Goal: Task Accomplishment & Management: Manage account settings

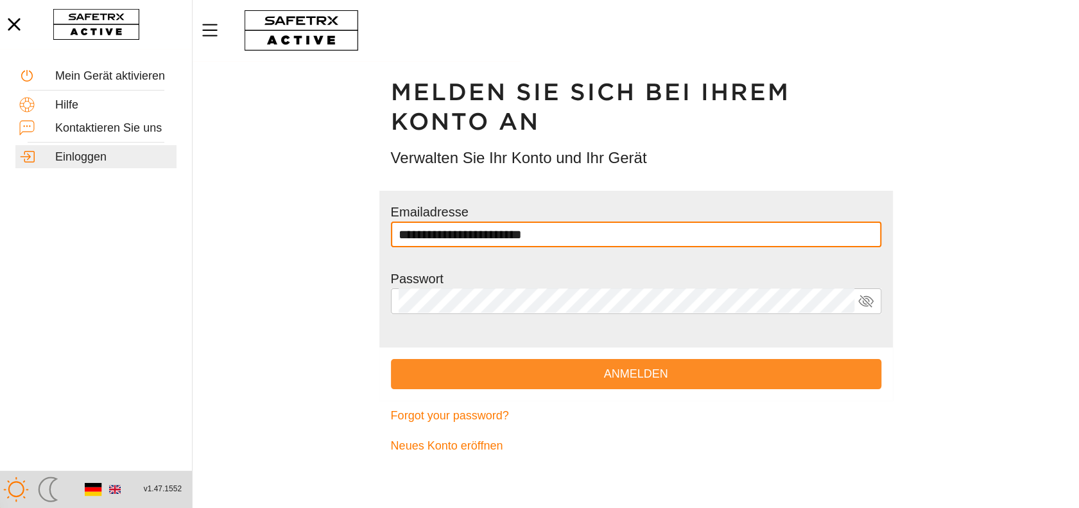
type input "**********"
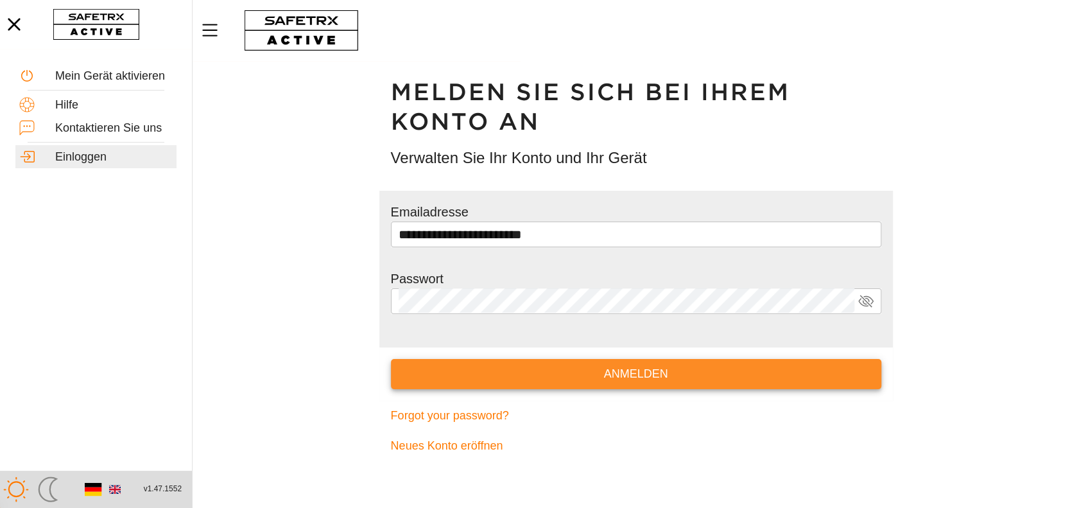
click at [619, 376] on span "Anmelden" at bounding box center [636, 374] width 470 height 20
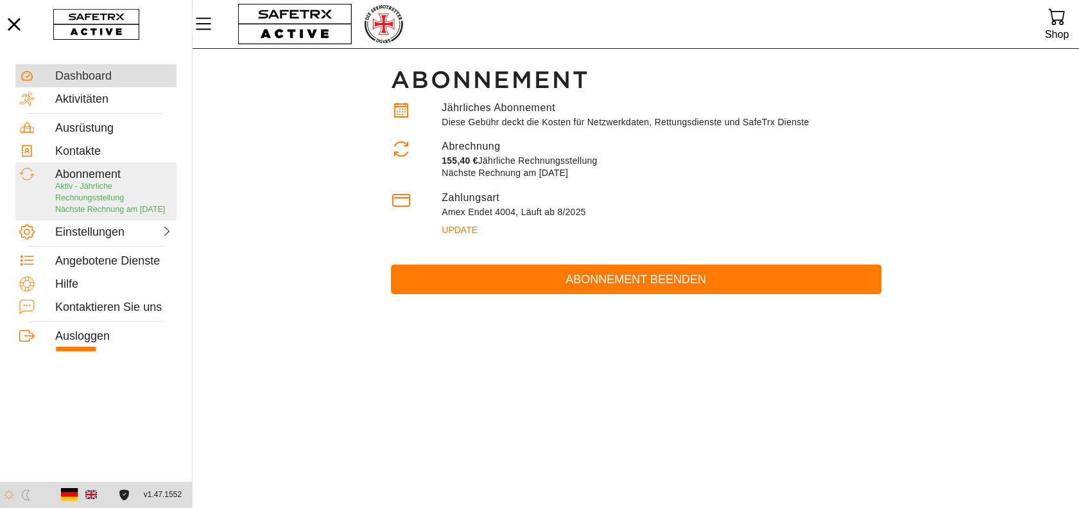
click at [84, 78] on div "Dashboard" at bounding box center [113, 76] width 117 height 14
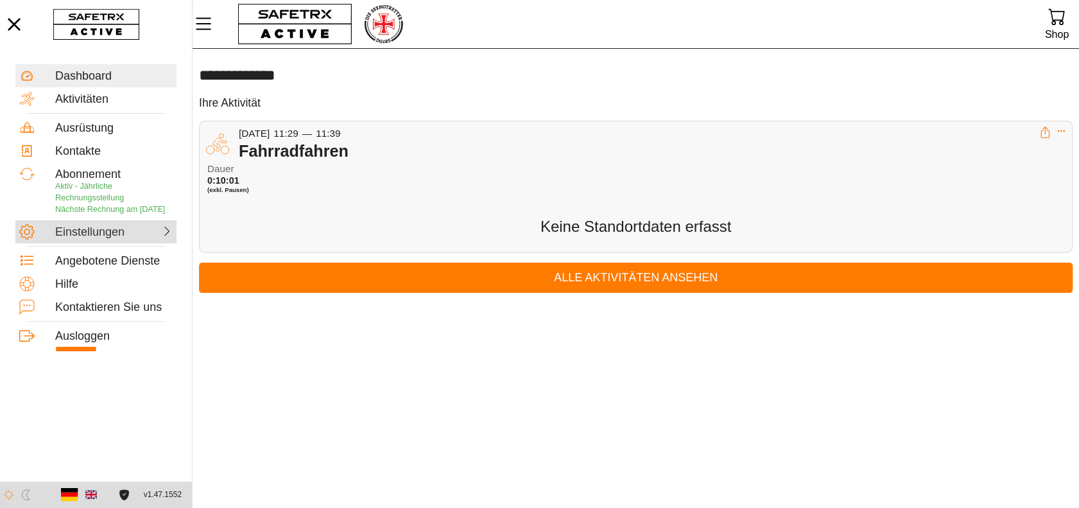
click at [69, 239] on div "Einstellungen" at bounding box center [83, 232] width 56 height 14
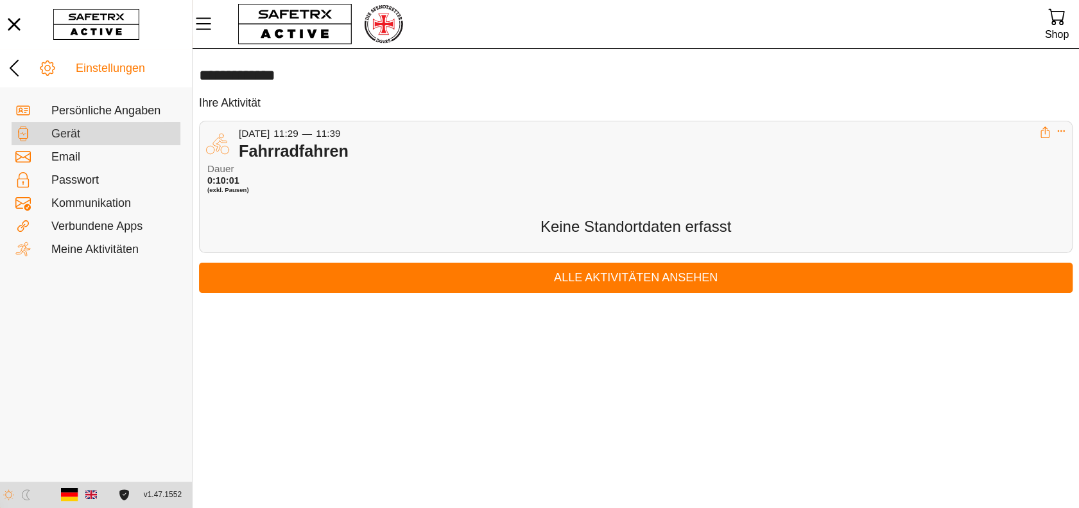
click at [70, 134] on div "Gerät" at bounding box center [113, 134] width 125 height 14
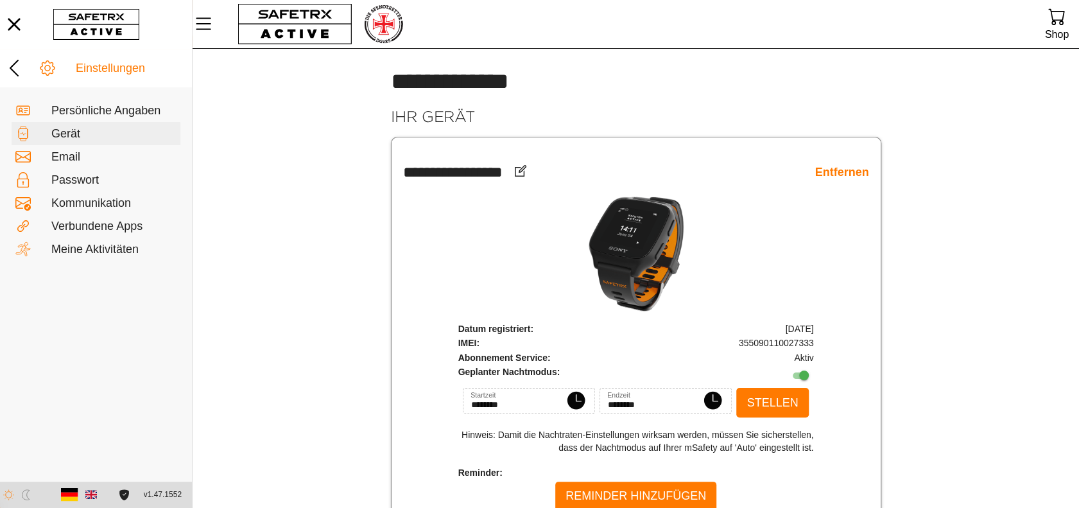
scroll to position [67, 0]
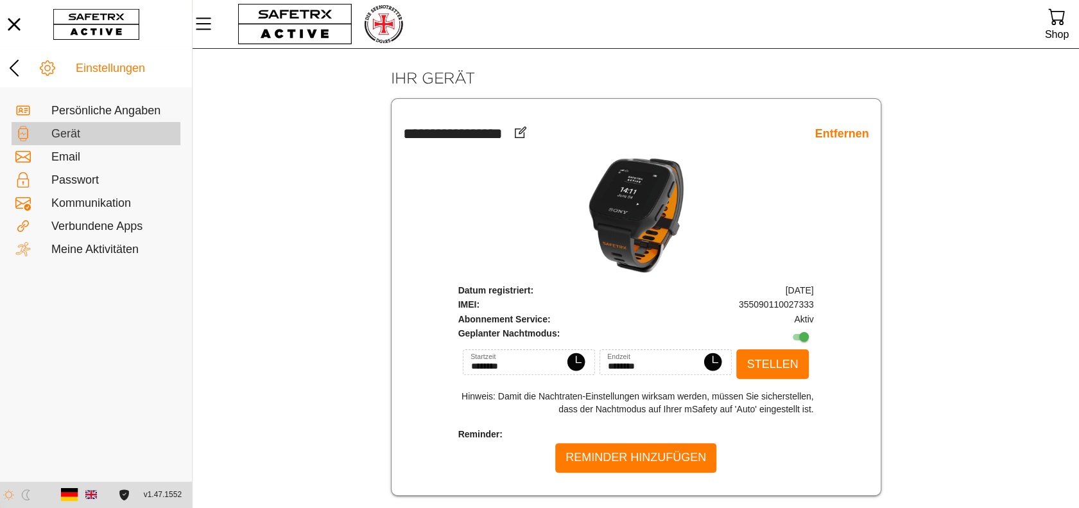
click at [63, 136] on div "Gerät" at bounding box center [113, 134] width 125 height 14
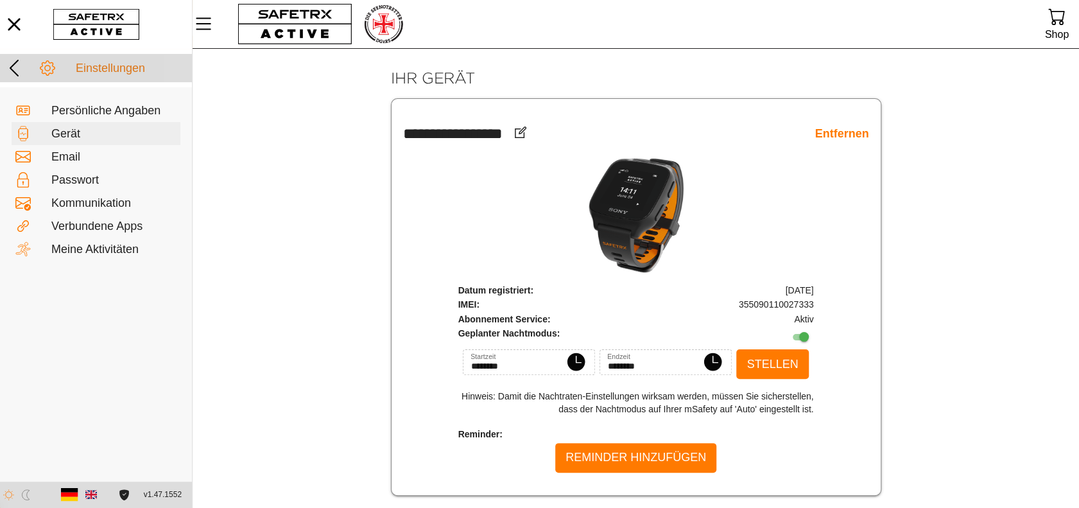
click at [110, 71] on div "Einstellungen" at bounding box center [132, 69] width 112 height 14
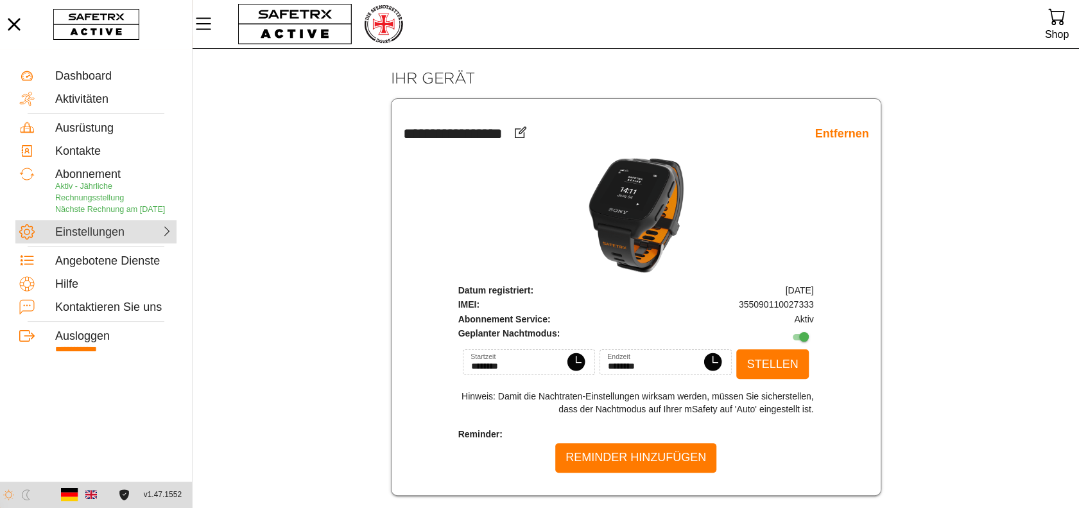
click at [103, 236] on div "Einstellungen" at bounding box center [83, 231] width 56 height 15
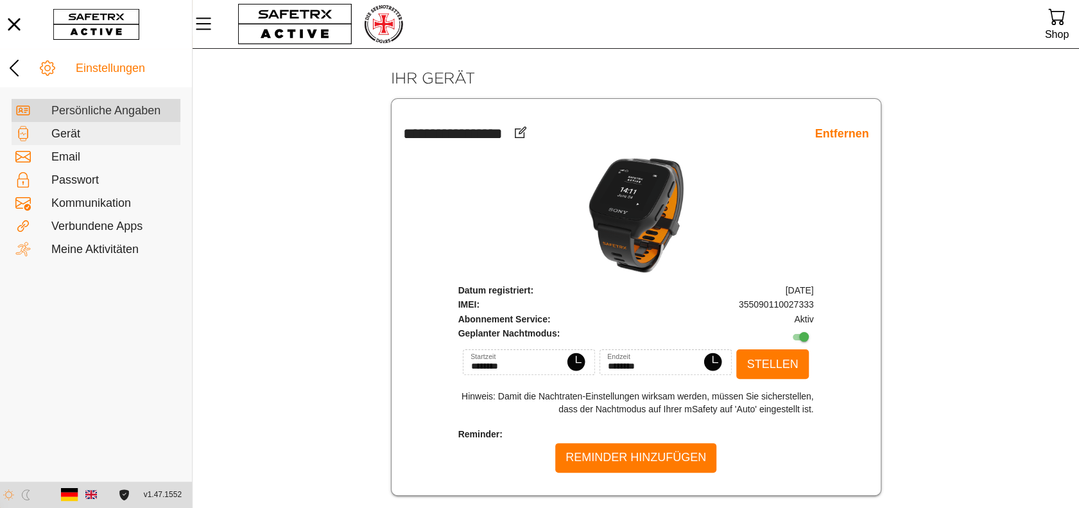
click at [92, 110] on div "Persönliche Angaben" at bounding box center [113, 111] width 125 height 14
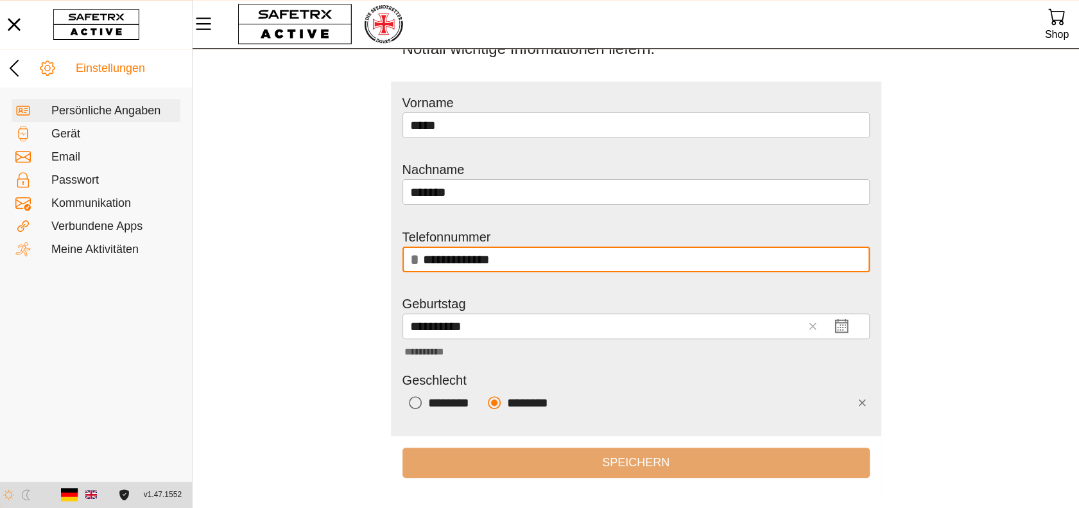
scroll to position [191, 0]
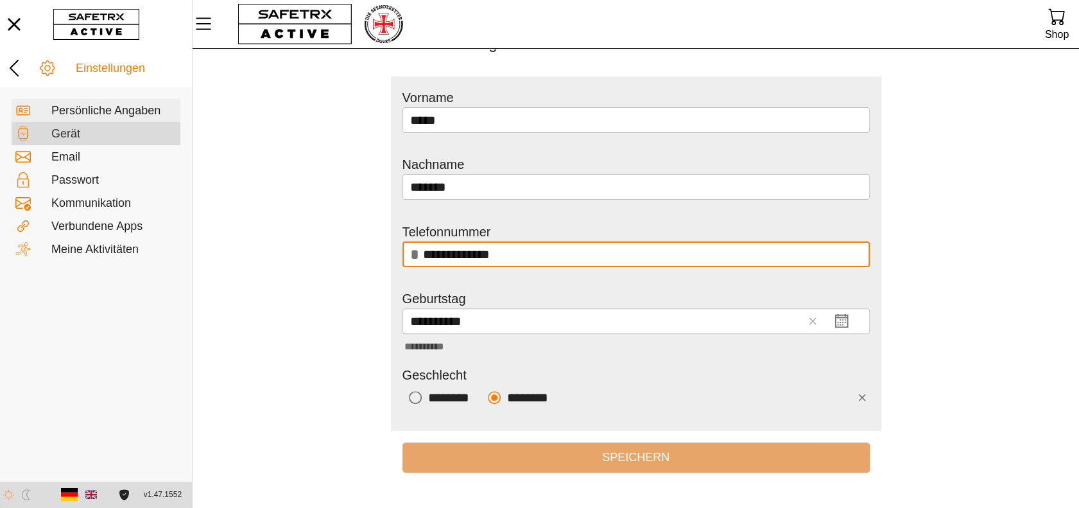
click at [57, 137] on div "Gerät" at bounding box center [113, 134] width 125 height 14
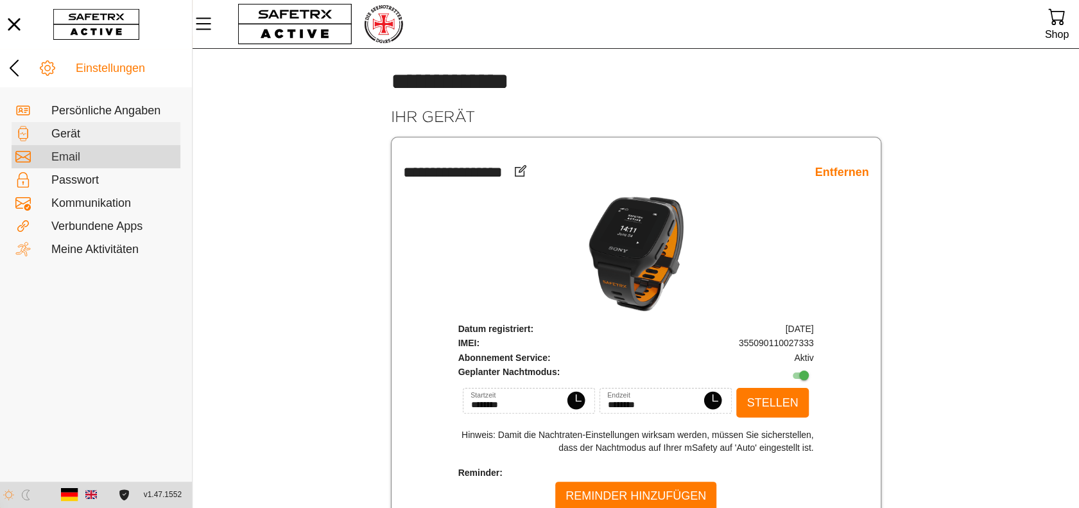
click at [66, 155] on div "Email" at bounding box center [113, 157] width 125 height 14
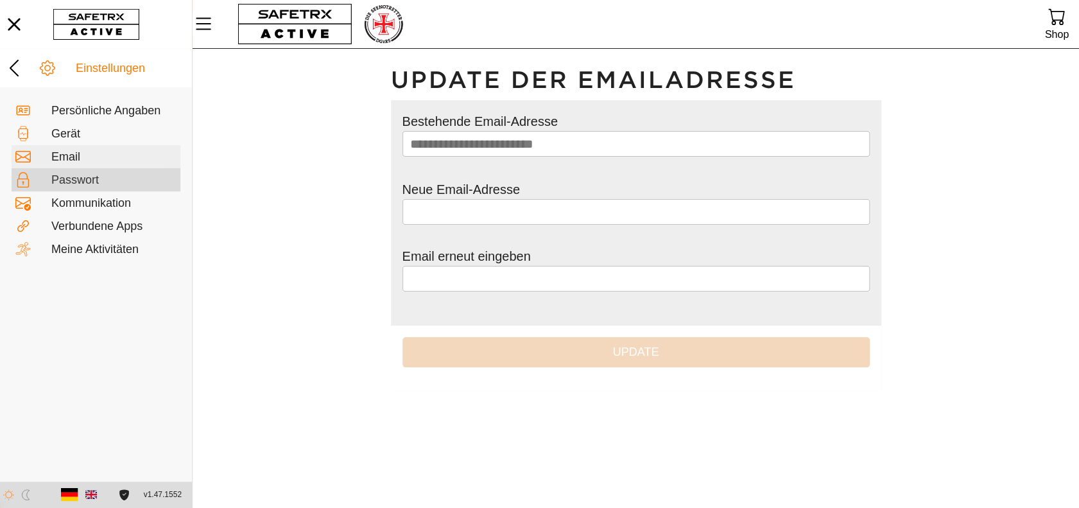
click at [82, 179] on div "Passwort" at bounding box center [113, 180] width 125 height 14
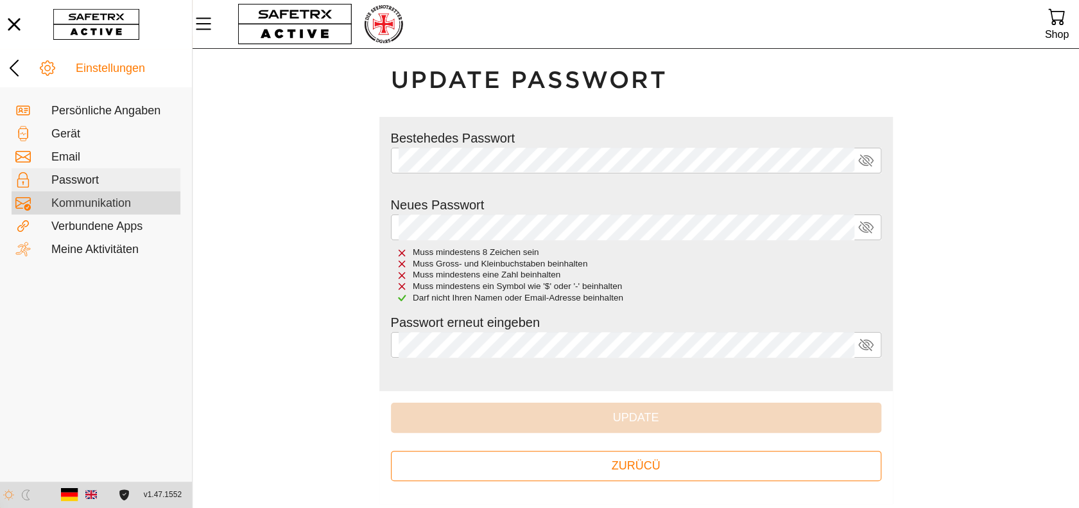
click at [71, 203] on div "Kommunikation" at bounding box center [113, 203] width 125 height 14
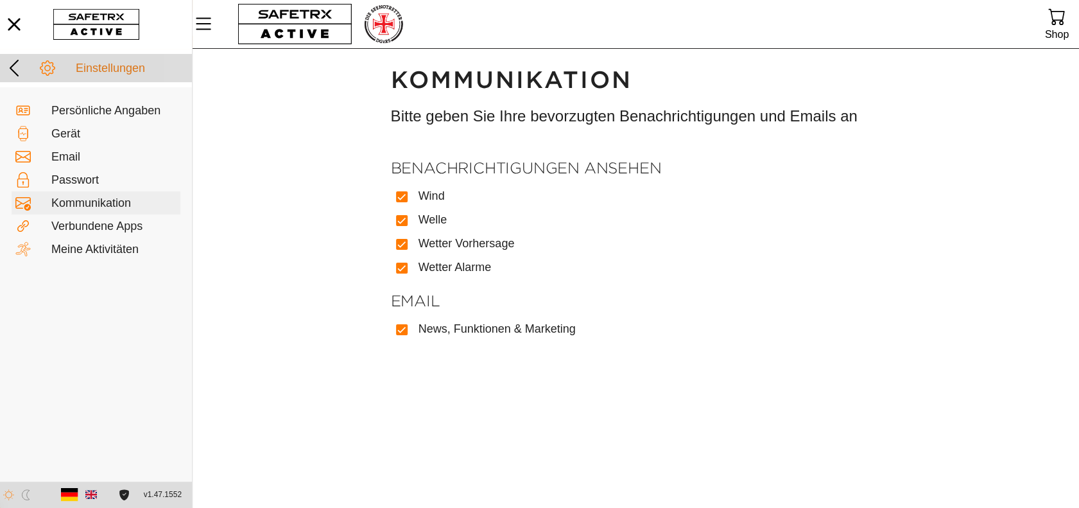
click at [104, 73] on div "Einstellungen" at bounding box center [132, 69] width 112 height 14
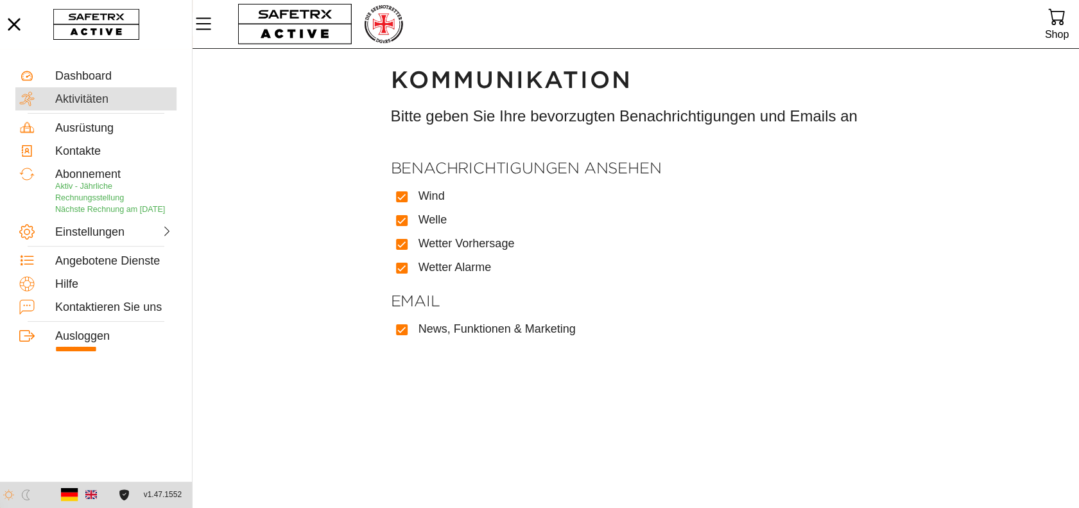
click at [84, 97] on div "Aktivitäten" at bounding box center [113, 99] width 117 height 14
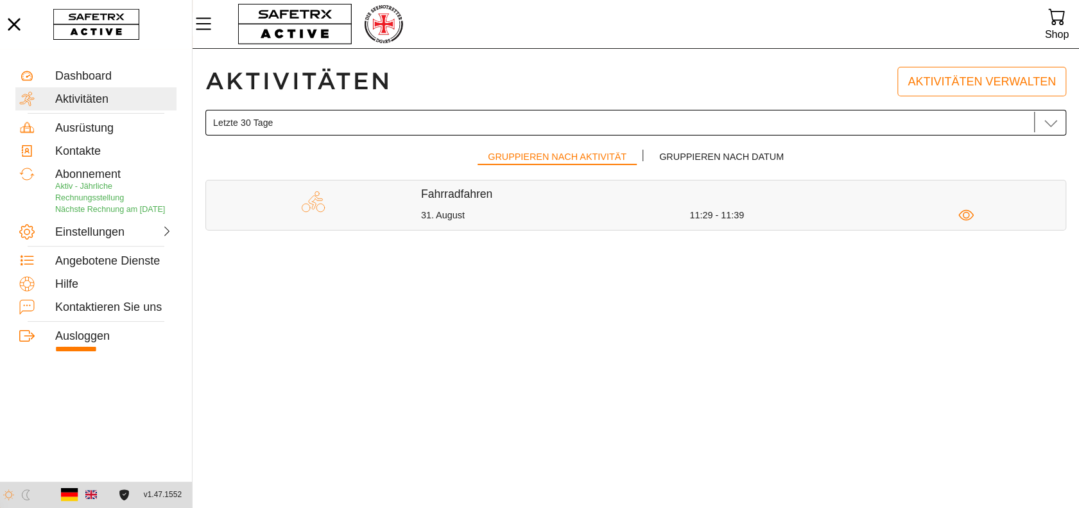
click at [1052, 120] on icon at bounding box center [1050, 122] width 15 height 15
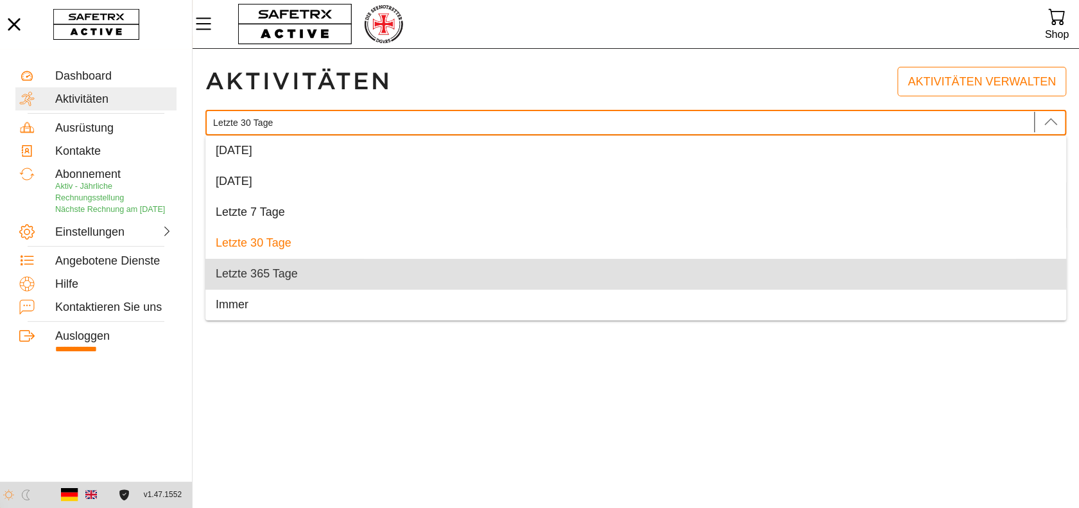
click at [278, 273] on span "Letzte 365 Tage" at bounding box center [257, 273] width 82 height 13
type input "Letzte 365 Tage"
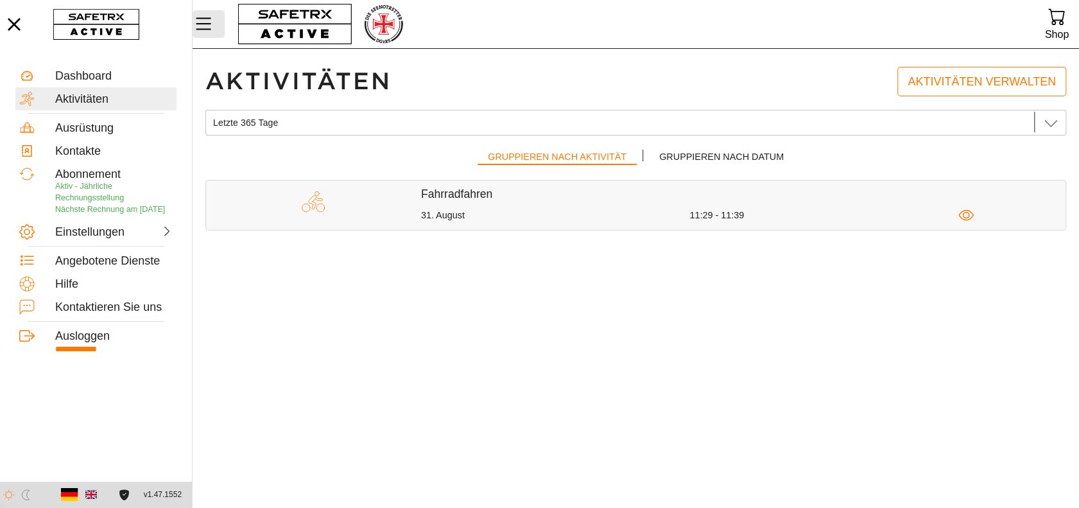
click at [202, 25] on icon "MenÜ" at bounding box center [203, 24] width 15 height 12
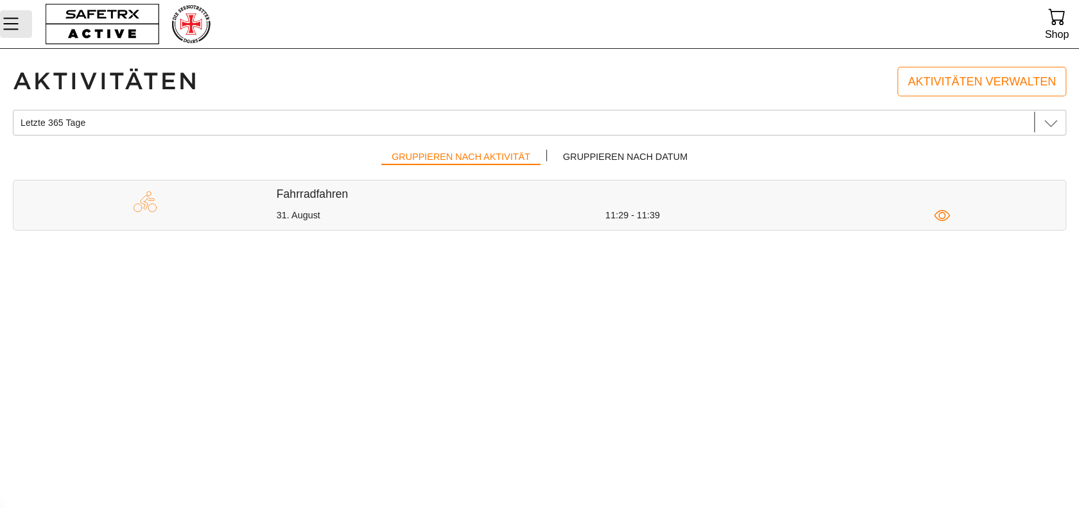
click at [15, 28] on icon "MenÜ" at bounding box center [11, 24] width 22 height 22
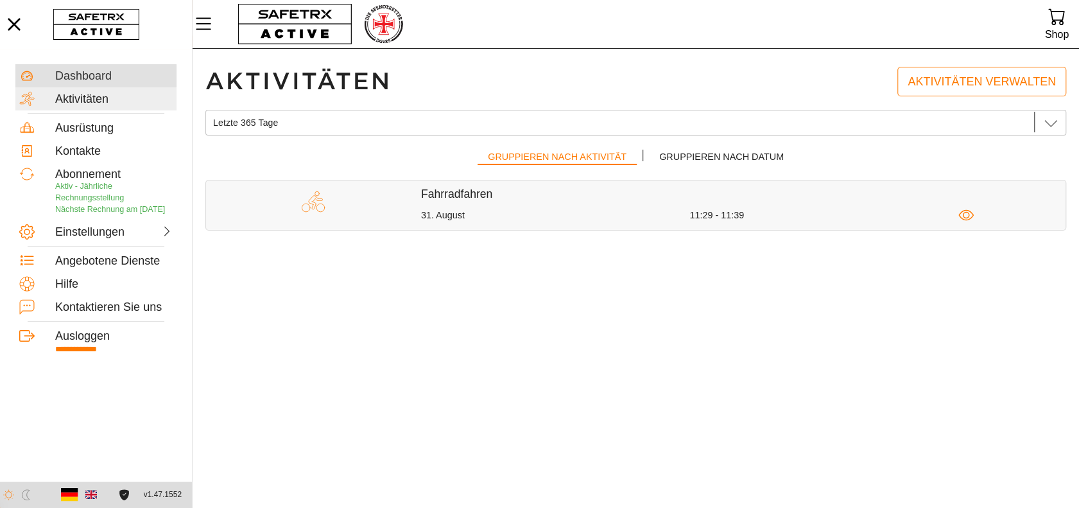
click at [70, 74] on div "Dashboard" at bounding box center [113, 76] width 117 height 14
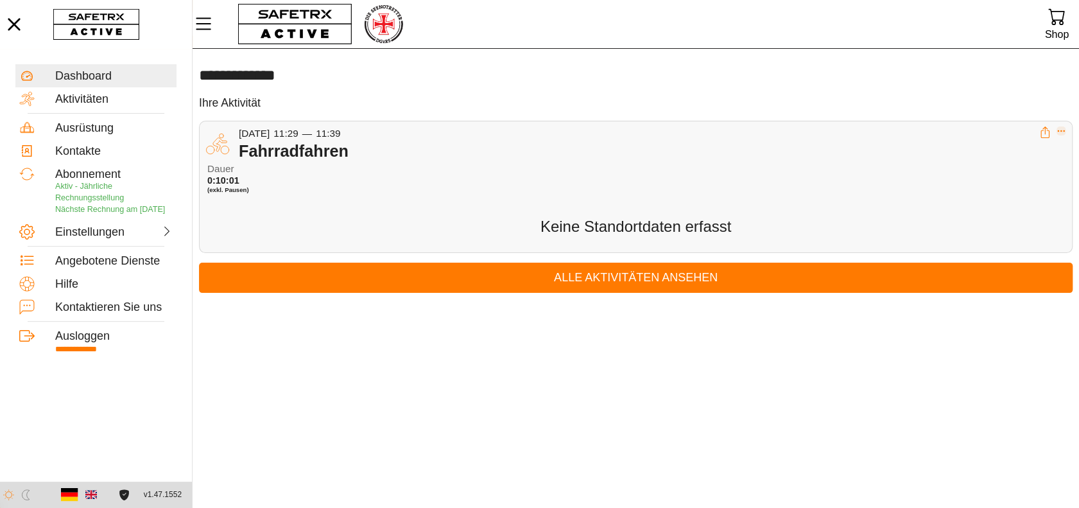
click at [1059, 131] on icon "Erweitern" at bounding box center [1061, 130] width 9 height 9
click at [990, 181] on div "Aktivität löschen" at bounding box center [1004, 182] width 101 height 14
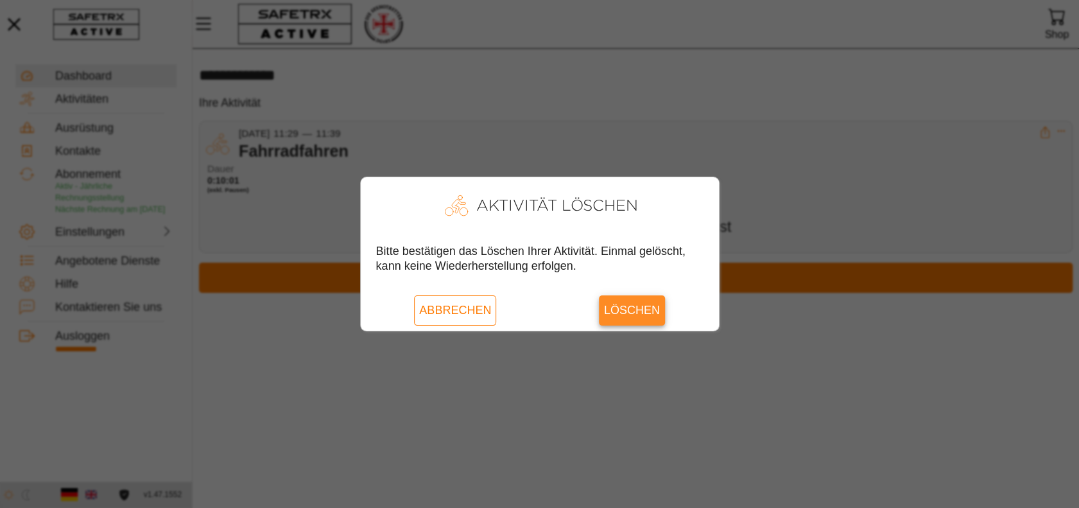
click at [628, 314] on span "Löschen" at bounding box center [632, 310] width 56 height 30
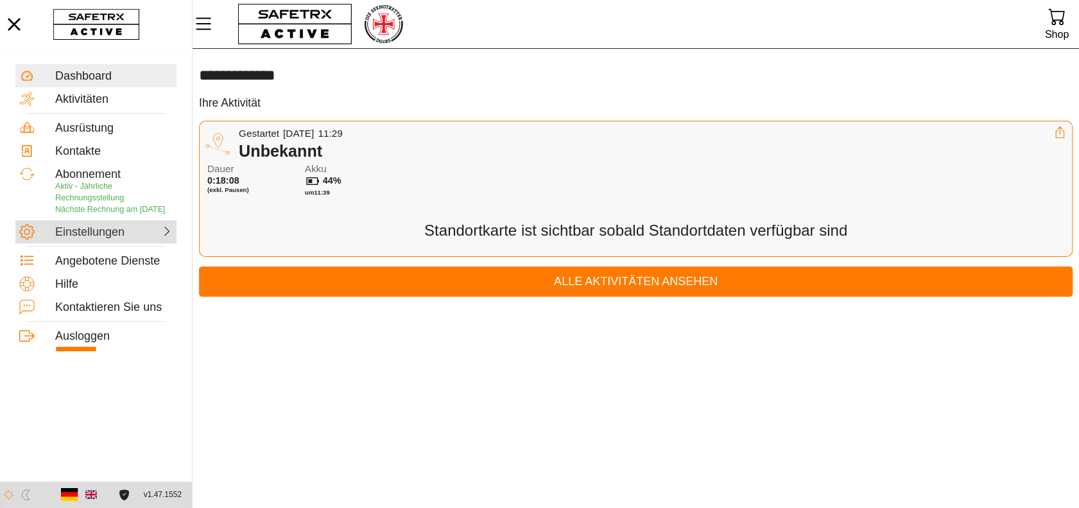
click at [102, 239] on div "Einstellungen" at bounding box center [83, 232] width 56 height 14
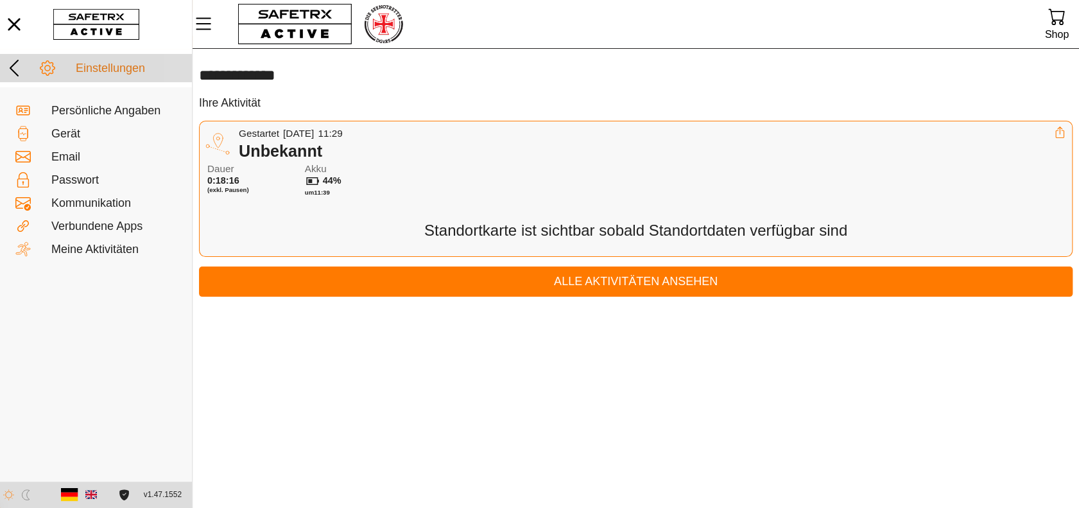
click at [110, 69] on div "Einstellungen" at bounding box center [132, 69] width 112 height 14
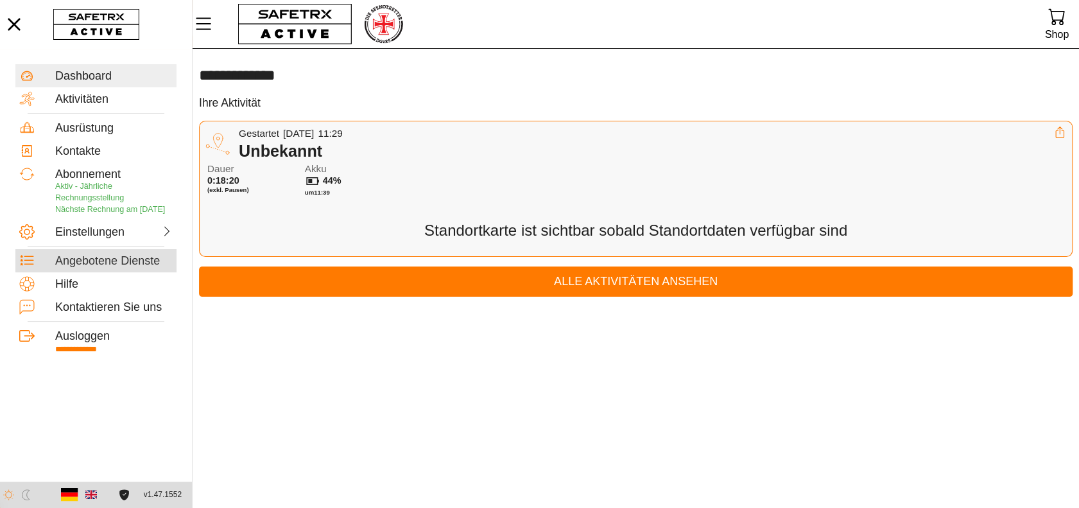
click at [141, 268] on div "Angebotene Dienste" at bounding box center [113, 261] width 117 height 14
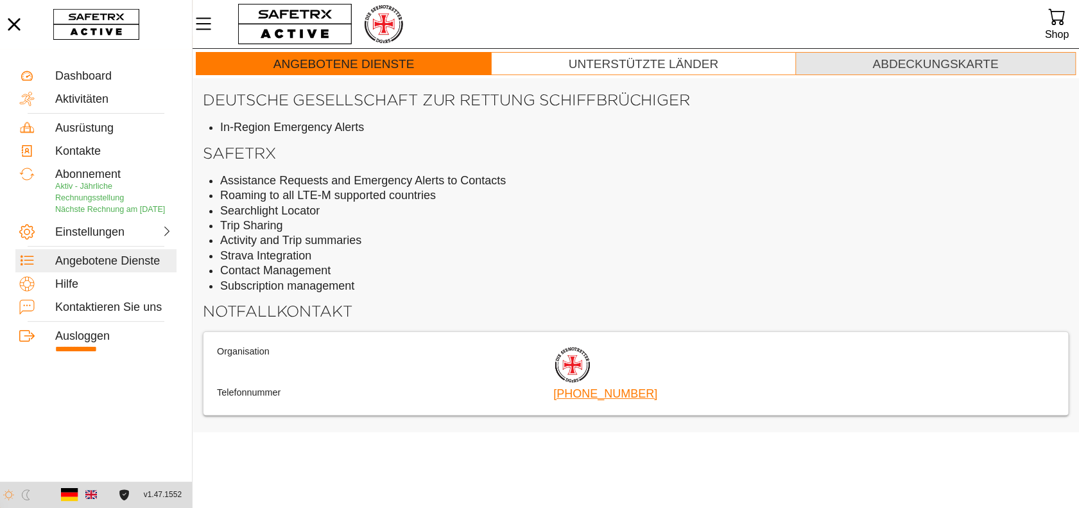
click at [922, 64] on div "Abdeckungskarte" at bounding box center [935, 64] width 126 height 15
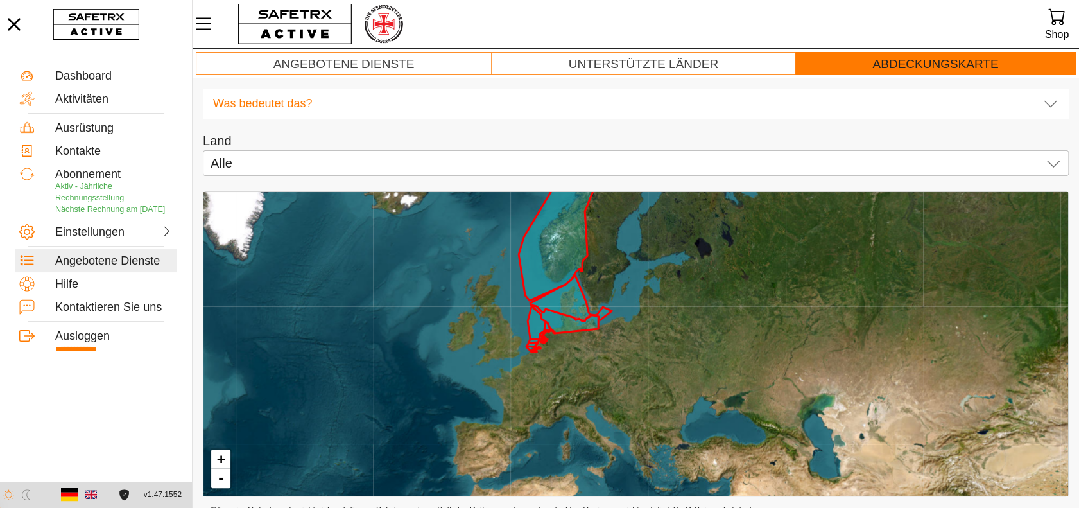
drag, startPoint x: 730, startPoint y: 384, endPoint x: 711, endPoint y: 254, distance: 132.3
click at [711, 254] on div "+ -" at bounding box center [635, 344] width 865 height 304
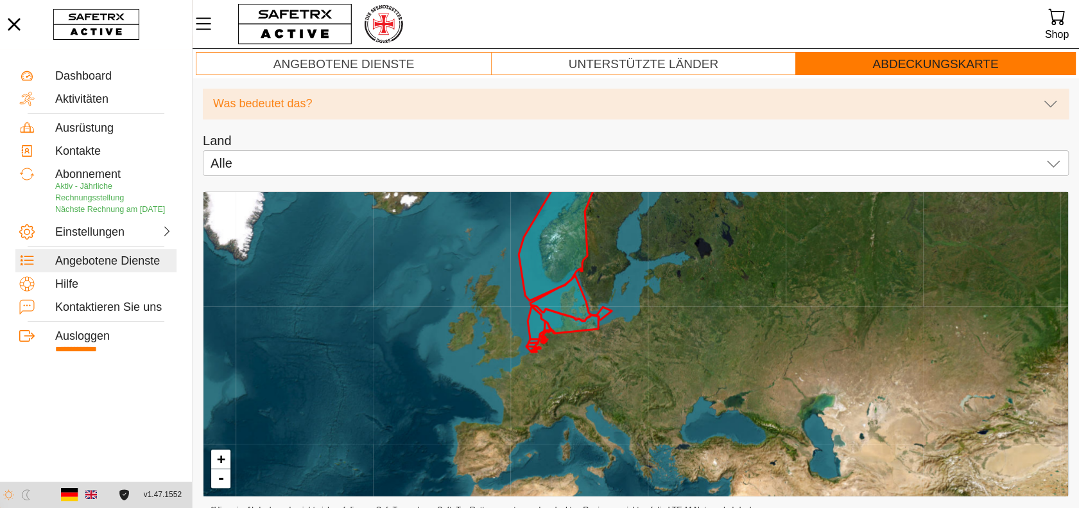
click at [1051, 105] on icon at bounding box center [1050, 103] width 15 height 15
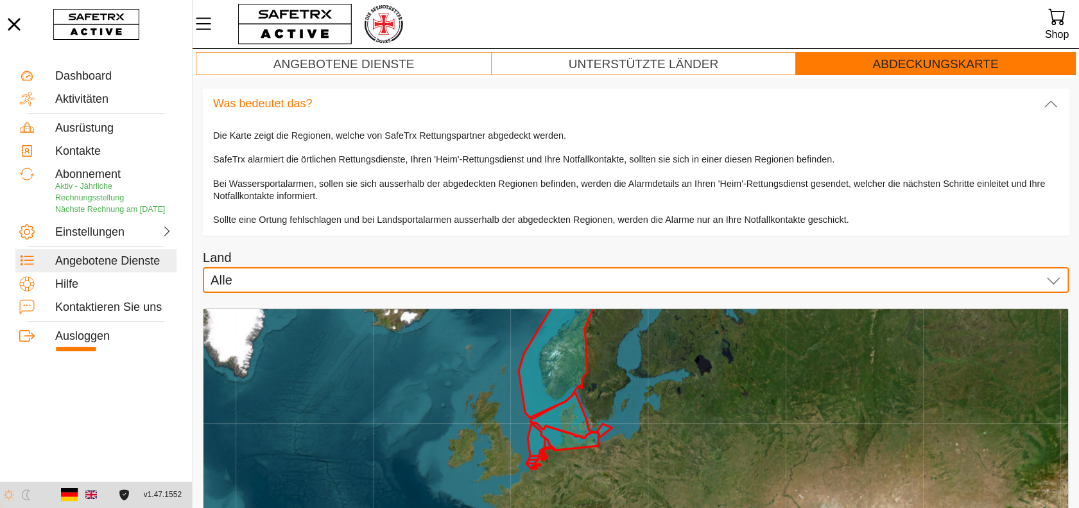
click at [1056, 277] on icon at bounding box center [1053, 279] width 15 height 15
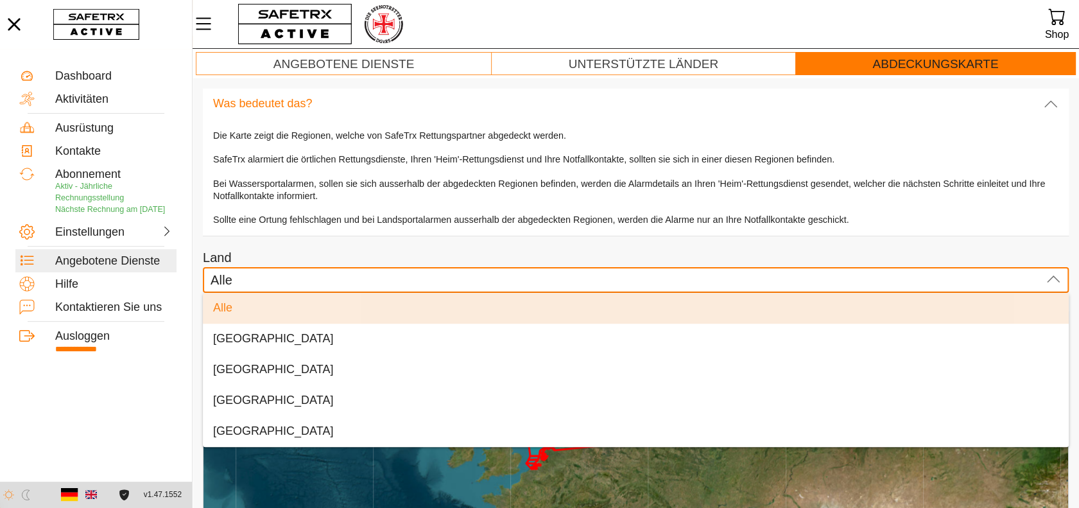
click at [1056, 277] on icon at bounding box center [1053, 279] width 15 height 15
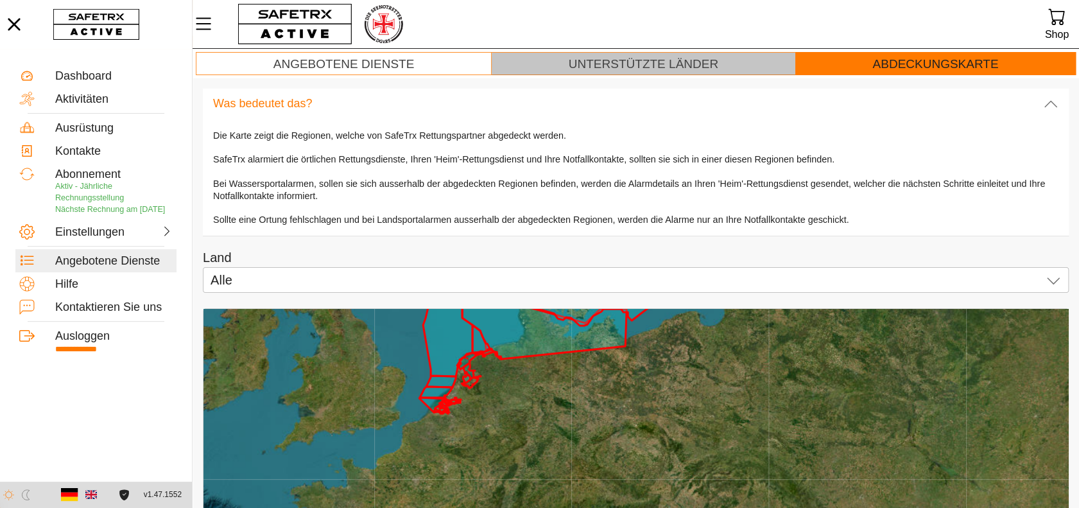
click at [614, 62] on div "Unterstützte Länder" at bounding box center [644, 64] width 150 height 15
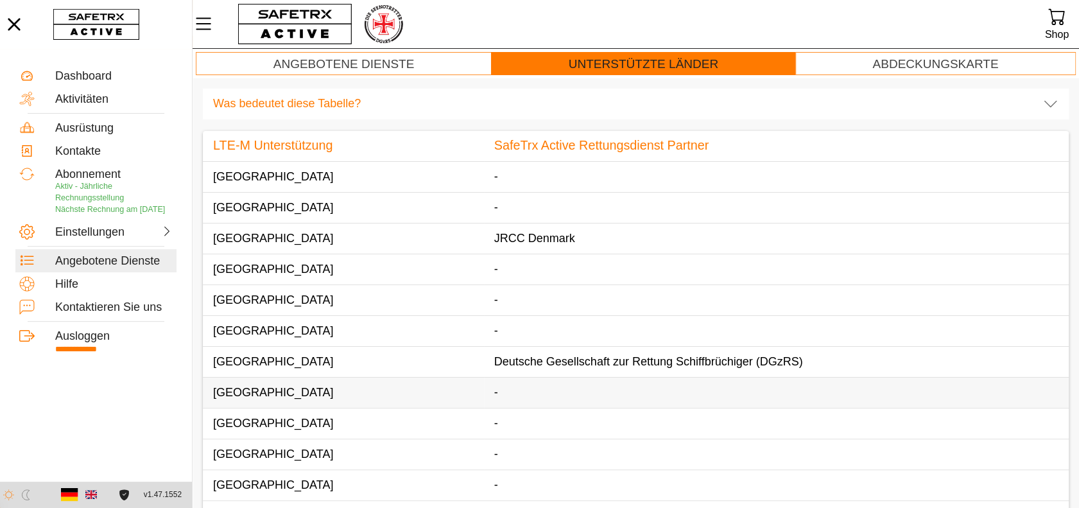
click at [291, 387] on td "[GEOGRAPHIC_DATA]" at bounding box center [343, 392] width 281 height 31
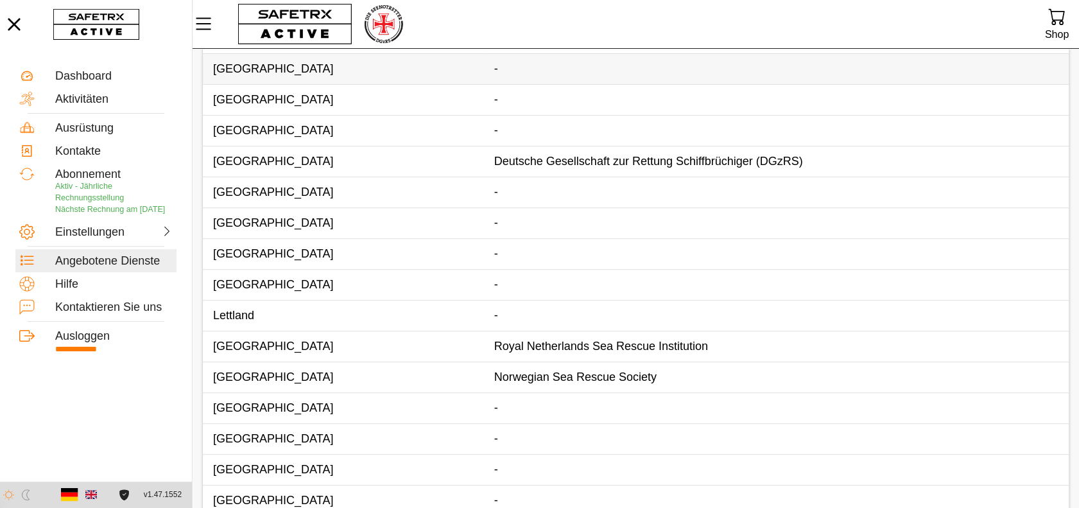
scroll to position [267, 0]
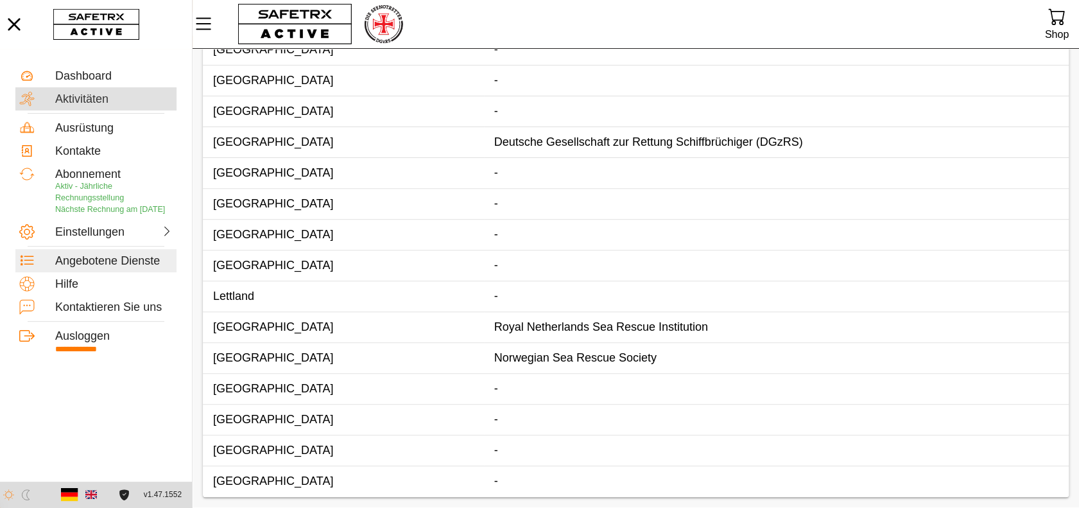
click at [101, 99] on div "Aktivitäten" at bounding box center [113, 99] width 117 height 14
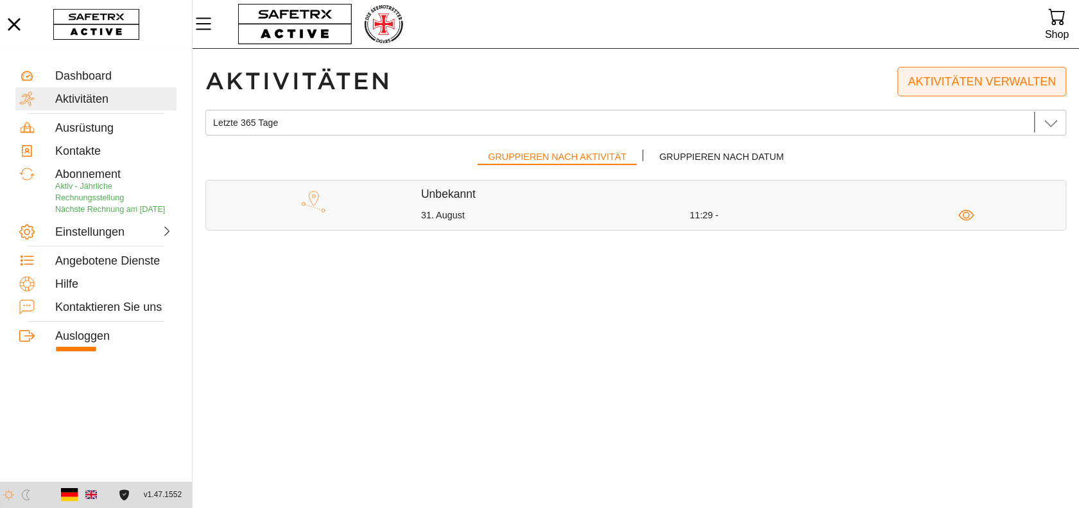
click at [1024, 83] on span "Aktivitäten verwalten" at bounding box center [982, 82] width 148 height 20
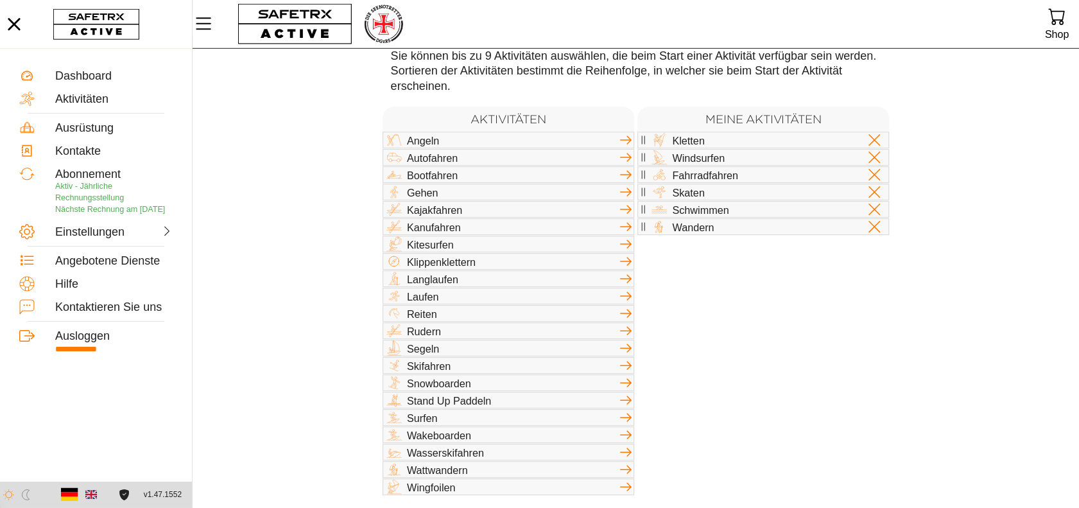
scroll to position [134, 0]
click at [71, 128] on div "Ausrüstung" at bounding box center [113, 128] width 117 height 14
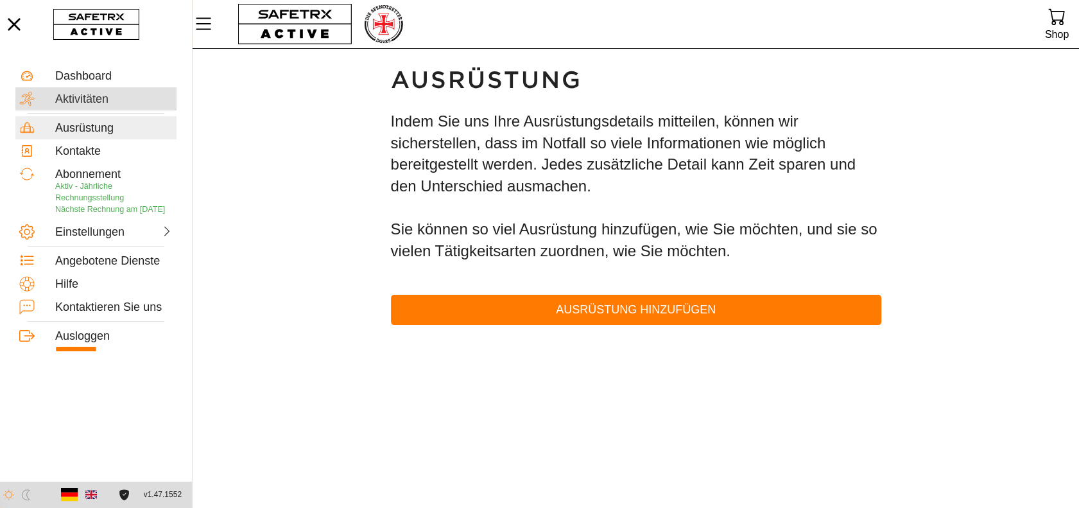
click at [70, 102] on div "Aktivitäten" at bounding box center [113, 99] width 117 height 14
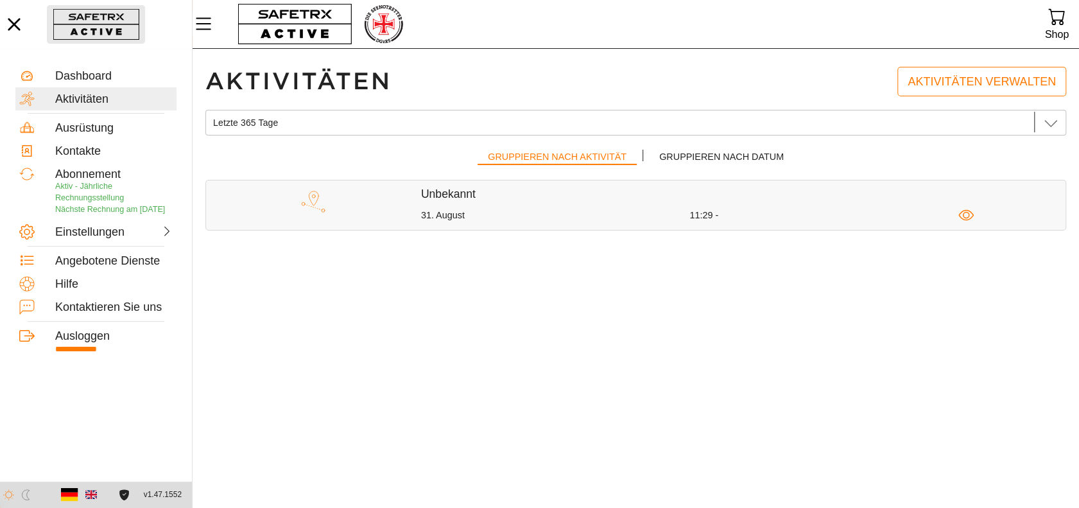
click at [98, 17] on button "button" at bounding box center [96, 24] width 98 height 39
